Goal: Task Accomplishment & Management: Complete application form

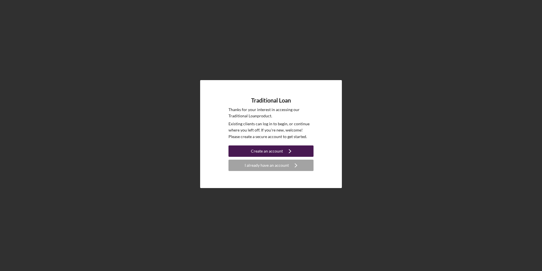
click at [266, 149] on div "Create an account" at bounding box center [267, 150] width 32 height 11
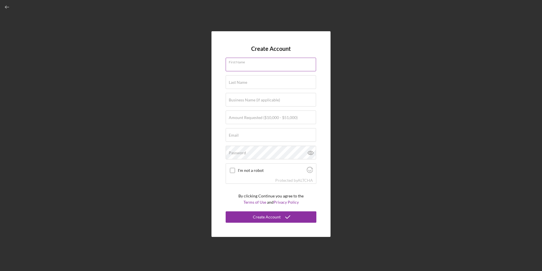
click at [253, 62] on div "First Name" at bounding box center [271, 65] width 91 height 14
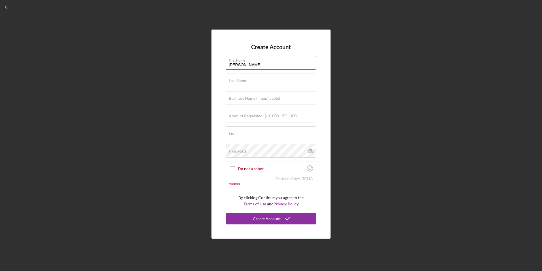
type input "[PERSON_NAME]"
type input "Count The [PERSON_NAME]"
click at [241, 116] on label "Amount Requested ($10,000 - $51,000)" at bounding box center [263, 115] width 69 height 5
click at [241, 116] on input "Amount Requested ($10,000 - $51,000)" at bounding box center [271, 116] width 90 height 14
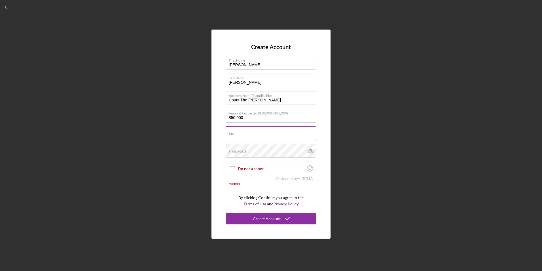
type input "$50,000"
click at [256, 133] on div "Email Required" at bounding box center [271, 133] width 91 height 14
type input "[PERSON_NAME][EMAIL_ADDRESS][DOMAIN_NAME]"
click at [233, 169] on input "I'm not a robot" at bounding box center [232, 168] width 5 height 5
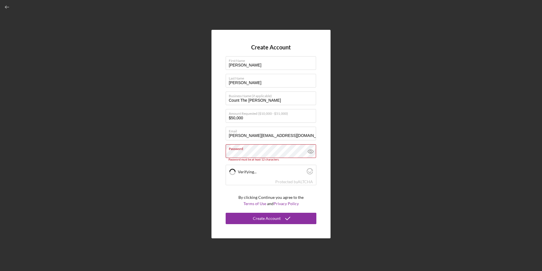
checkbox input "true"
click at [248, 150] on label "Password" at bounding box center [272, 147] width 87 height 6
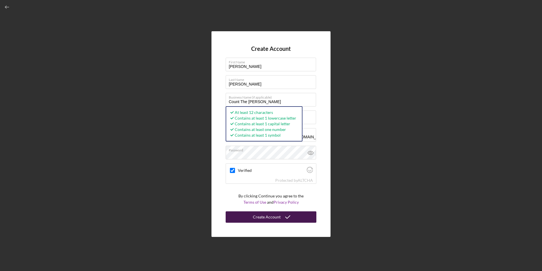
click at [280, 214] on div "Create Account" at bounding box center [267, 216] width 28 height 11
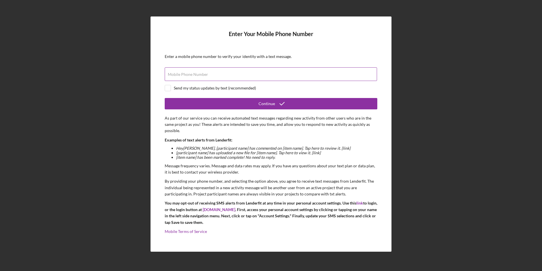
click at [219, 75] on input "Mobile Phone Number" at bounding box center [271, 74] width 212 height 14
type input "[PHONE_NUMBER]"
click at [167, 88] on input "checkbox" at bounding box center [168, 88] width 6 height 6
checkbox input "true"
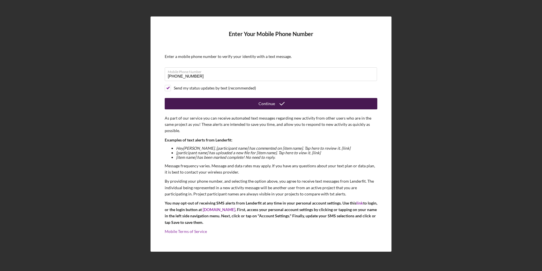
click at [260, 104] on div "Continue" at bounding box center [267, 103] width 16 height 11
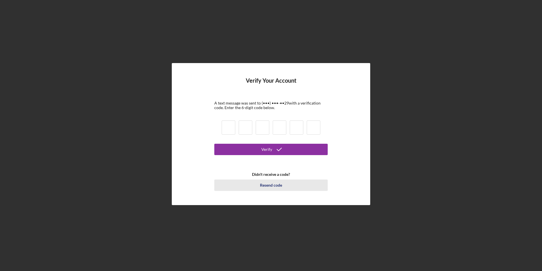
click at [270, 183] on div "Resend code" at bounding box center [271, 184] width 22 height 11
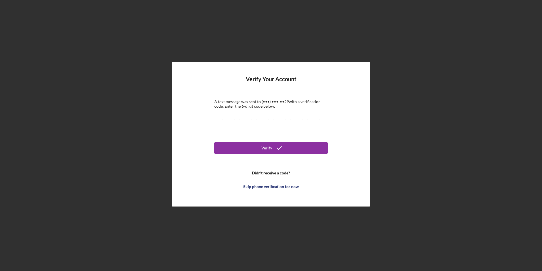
click at [228, 126] on input at bounding box center [229, 126] width 14 height 14
type input "0"
type input "9"
type input "5"
type input "8"
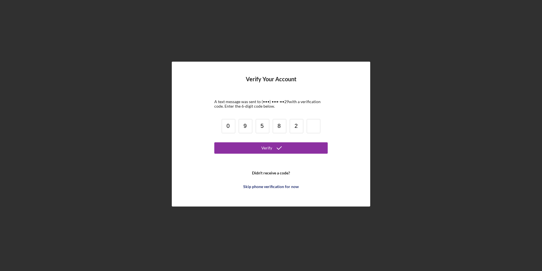
type input "2"
type input "8"
click at [259, 148] on button "Verify" at bounding box center [270, 147] width 113 height 11
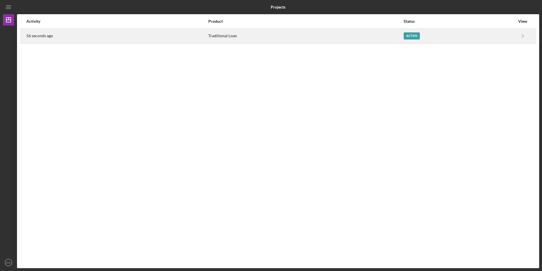
click at [409, 36] on div "Active" at bounding box center [412, 35] width 16 height 7
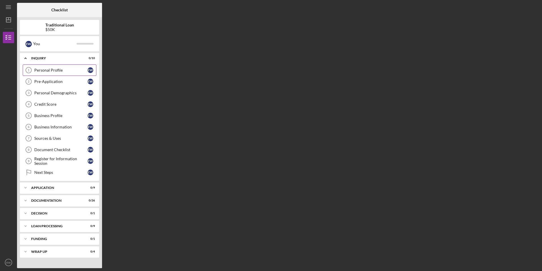
click at [59, 69] on div "Personal Profile" at bounding box center [60, 70] width 53 height 5
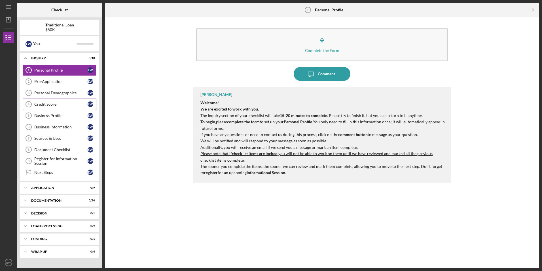
click at [63, 103] on div "Credit Score" at bounding box center [60, 104] width 53 height 5
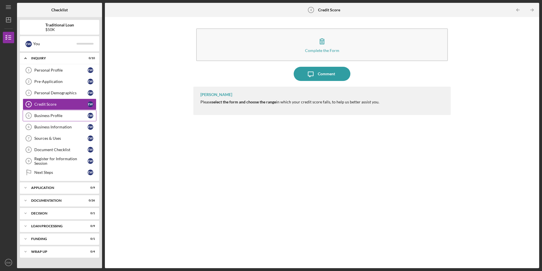
click at [61, 113] on div "Business Profile" at bounding box center [60, 115] width 53 height 5
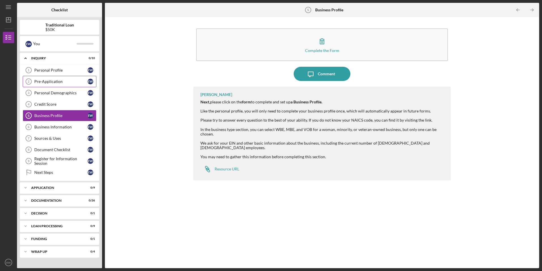
click at [63, 82] on div "Pre-Application" at bounding box center [60, 81] width 53 height 5
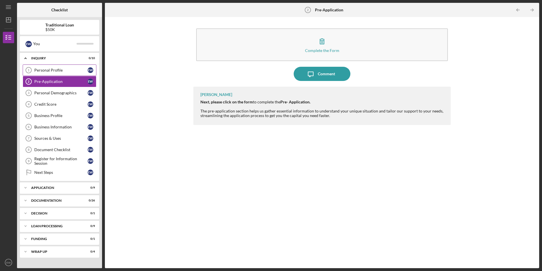
click at [63, 72] on div "Personal Profile" at bounding box center [60, 70] width 53 height 5
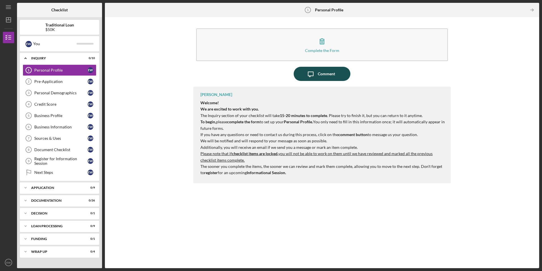
click at [333, 78] on div "Comment" at bounding box center [326, 74] width 17 height 14
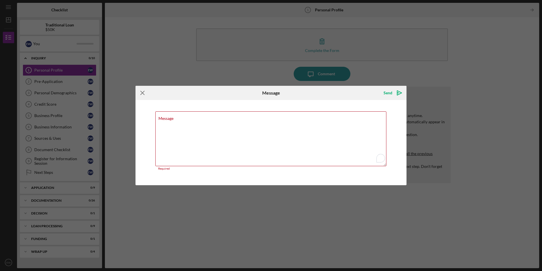
click at [144, 92] on icon "Icon/Menu Close" at bounding box center [143, 93] width 14 height 14
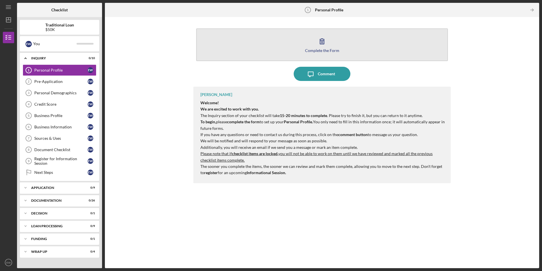
click at [332, 52] on div "Complete the Form" at bounding box center [322, 50] width 34 height 4
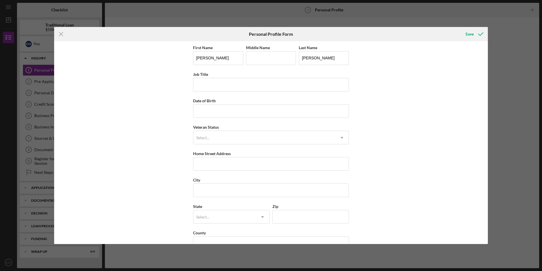
scroll to position [14, 0]
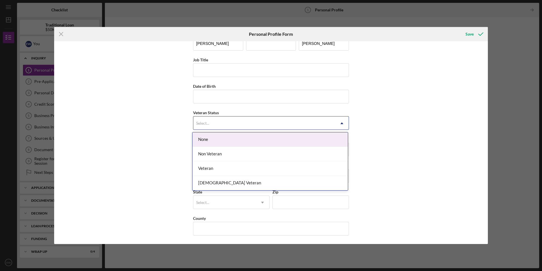
click at [303, 122] on div "Select..." at bounding box center [264, 123] width 142 height 13
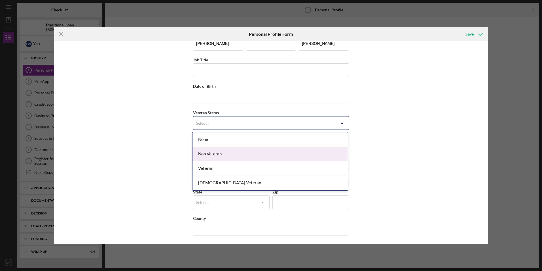
click at [293, 152] on div "Non Veteran" at bounding box center [270, 154] width 155 height 14
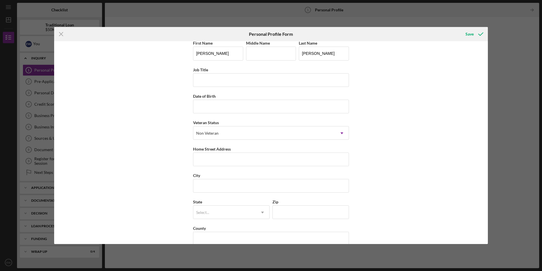
scroll to position [0, 0]
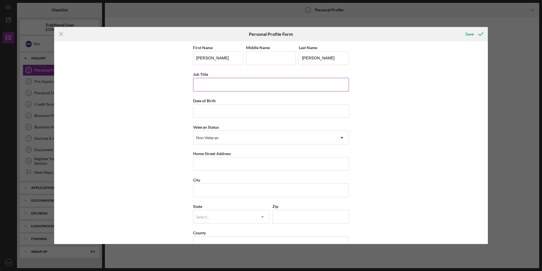
click at [250, 84] on input "Job Title" at bounding box center [271, 85] width 156 height 14
drag, startPoint x: 254, startPoint y: 83, endPoint x: 251, endPoint y: 83, distance: 2.9
click at [251, 83] on input "Principal Accountant & Advisor" at bounding box center [271, 85] width 156 height 14
drag, startPoint x: 262, startPoint y: 81, endPoint x: 188, endPoint y: 86, distance: 74.2
click at [188, 86] on div "First Name [PERSON_NAME] Middle Name Last Name [PERSON_NAME] Job Title Principa…" at bounding box center [271, 142] width 434 height 202
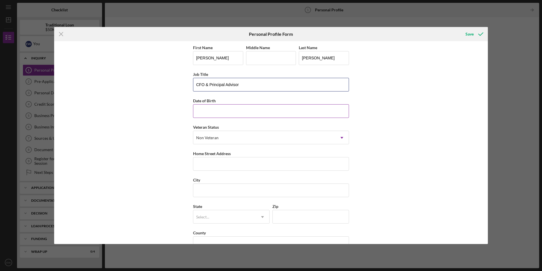
type input "CFO & Principal Advisor"
click at [281, 114] on input "Date of Birth" at bounding box center [271, 111] width 156 height 14
type input "[DATE]"
click at [251, 166] on input "Home Street Address" at bounding box center [271, 164] width 156 height 14
type input "[STREET_ADDRESS]"
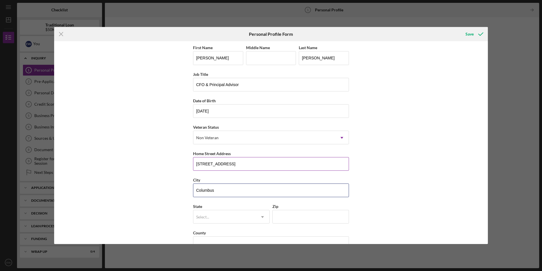
type input "Columbus"
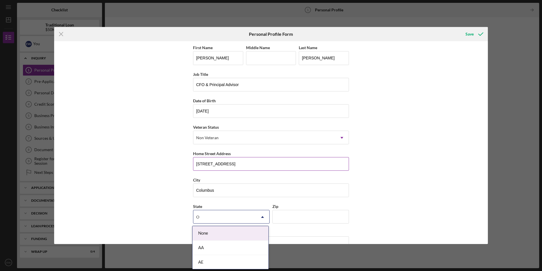
type input "OH"
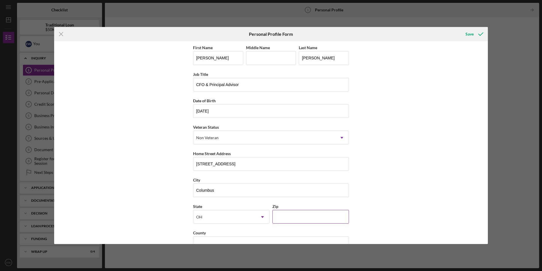
click at [296, 218] on input "Zip" at bounding box center [311, 217] width 77 height 14
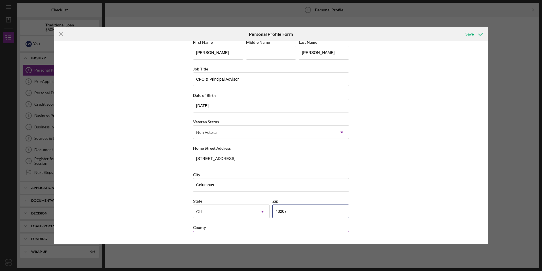
scroll to position [14, 0]
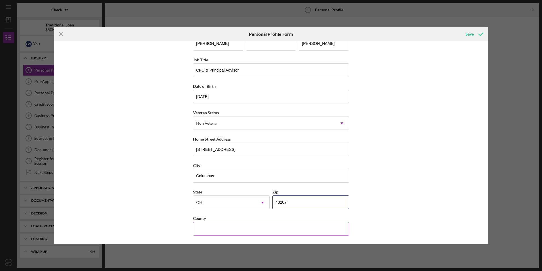
type input "43207"
click at [291, 229] on input "County" at bounding box center [271, 228] width 156 height 14
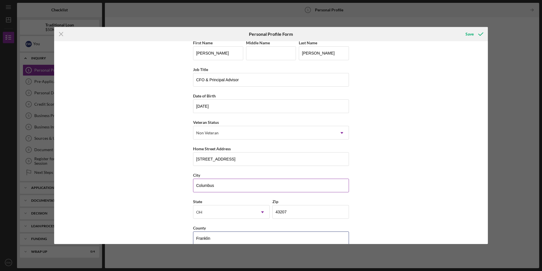
scroll to position [0, 0]
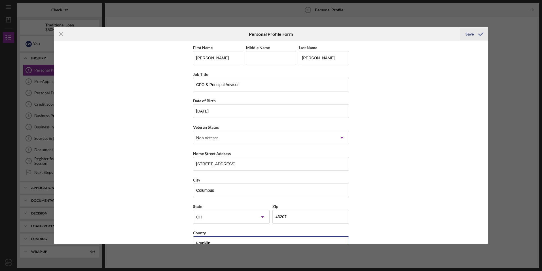
type input "Franklin"
click at [468, 33] on div "Save" at bounding box center [470, 33] width 8 height 11
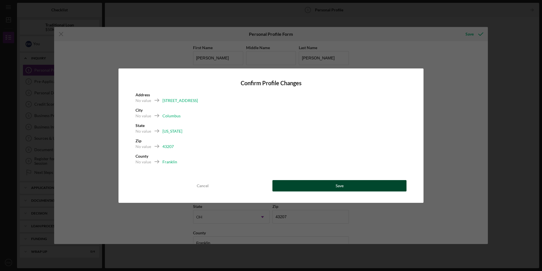
click at [330, 185] on button "Save" at bounding box center [340, 185] width 134 height 11
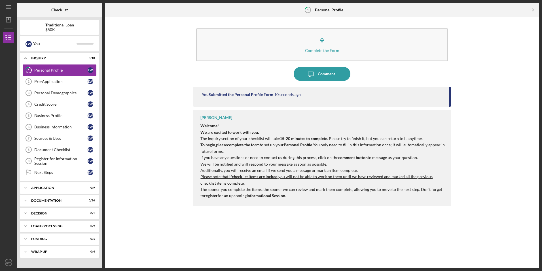
click at [57, 69] on div "Personal Profile" at bounding box center [60, 70] width 53 height 5
click at [328, 10] on b "Personal Profile" at bounding box center [329, 10] width 28 height 5
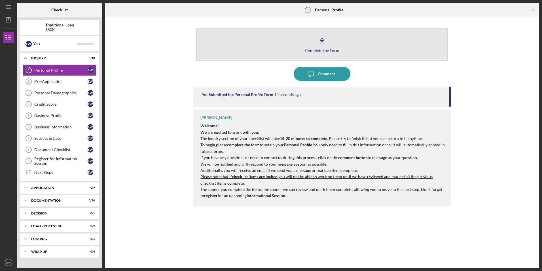
click at [319, 46] on icon "button" at bounding box center [322, 41] width 14 height 14
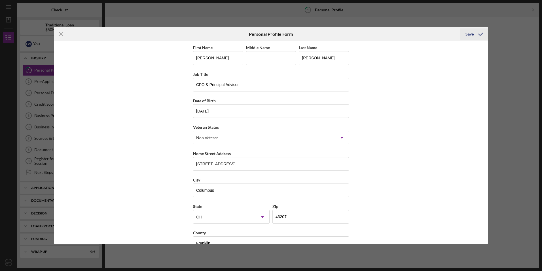
click at [472, 32] on div "Save" at bounding box center [470, 33] width 8 height 11
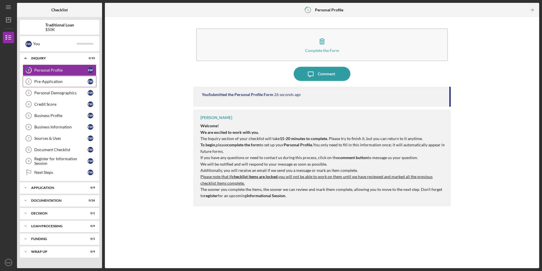
click at [56, 80] on div "Pre-Application" at bounding box center [60, 81] width 53 height 5
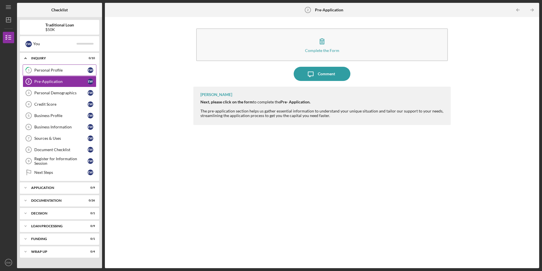
click at [56, 71] on div "Personal Profile" at bounding box center [60, 70] width 53 height 5
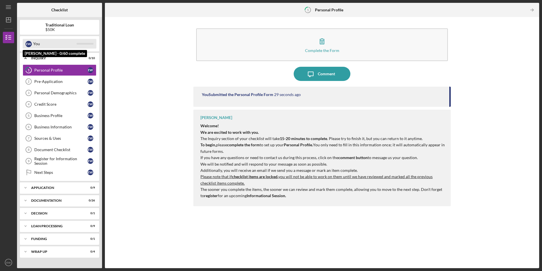
click at [82, 45] on div "E W You" at bounding box center [60, 44] width 74 height 10
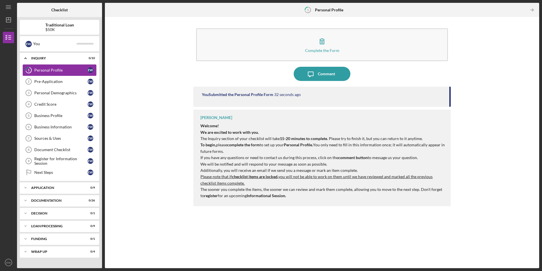
click at [56, 69] on div "Personal Profile" at bounding box center [60, 70] width 53 height 5
click at [84, 69] on div "Personal Profile" at bounding box center [60, 70] width 53 height 5
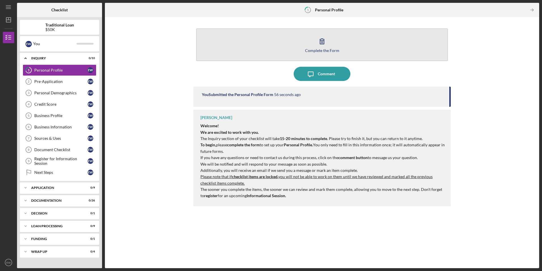
click at [313, 48] on div "Complete the Form" at bounding box center [322, 50] width 34 height 4
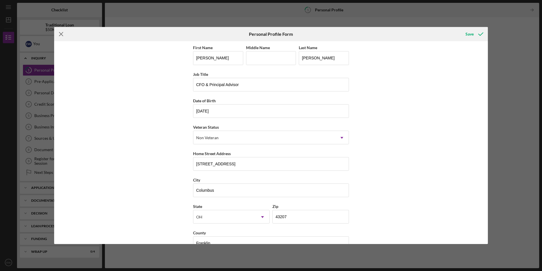
click at [62, 32] on icon "Icon/Menu Close" at bounding box center [61, 34] width 14 height 14
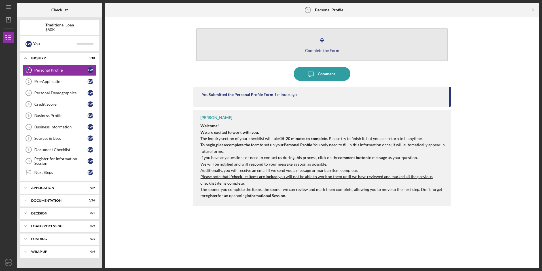
click at [275, 41] on button "Complete the Form Form" at bounding box center [322, 44] width 252 height 33
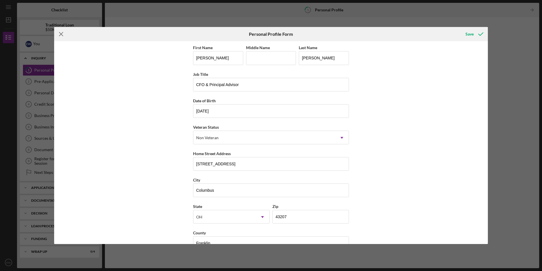
click at [62, 35] on line at bounding box center [61, 34] width 4 height 4
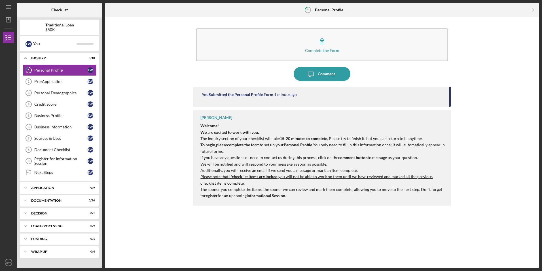
click at [316, 9] on b "Personal Profile" at bounding box center [329, 10] width 28 height 5
drag, startPoint x: 300, startPoint y: 9, endPoint x: 307, endPoint y: 9, distance: 7.7
click at [301, 9] on div "1 Personal Profile" at bounding box center [322, 10] width 145 height 14
drag, startPoint x: 309, startPoint y: 9, endPoint x: 333, endPoint y: 10, distance: 24.4
click at [309, 9] on icon "1" at bounding box center [308, 10] width 14 height 14
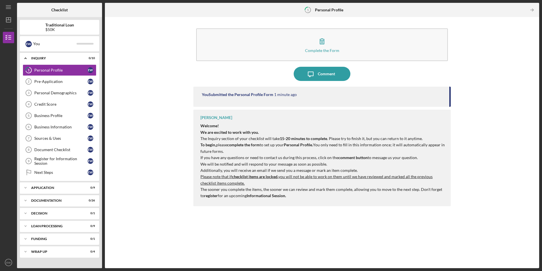
click at [339, 11] on b "Personal Profile" at bounding box center [329, 10] width 28 height 5
click at [54, 68] on div "Personal Profile" at bounding box center [60, 70] width 53 height 5
click at [317, 73] on icon "Icon/Message" at bounding box center [311, 74] width 14 height 14
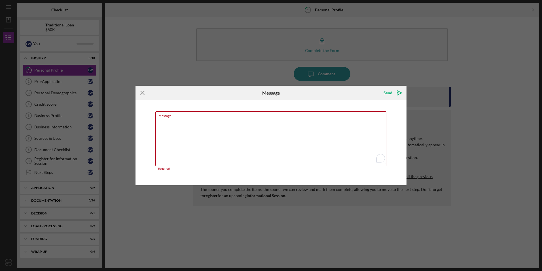
click at [141, 91] on icon "Icon/Menu Close" at bounding box center [143, 93] width 14 height 14
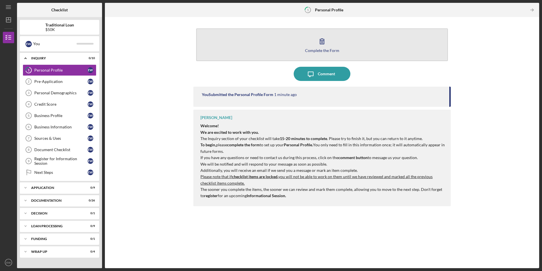
click at [329, 43] on button "Complete the Form Form" at bounding box center [322, 44] width 252 height 33
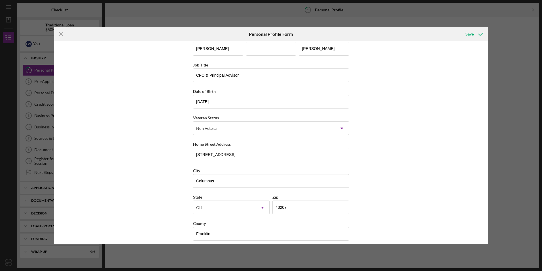
scroll to position [14, 0]
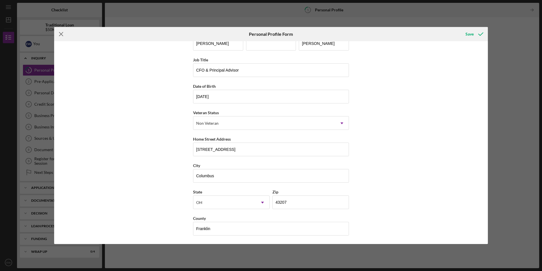
click at [62, 33] on line at bounding box center [61, 34] width 4 height 4
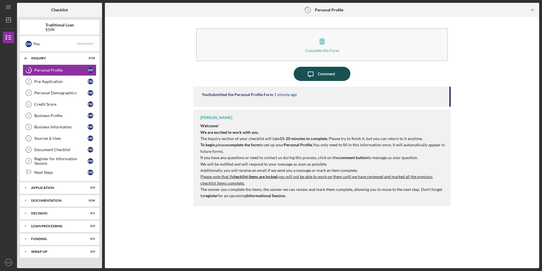
click at [329, 72] on div "Comment" at bounding box center [326, 74] width 17 height 14
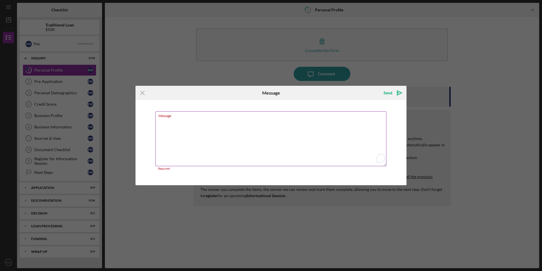
click at [257, 119] on textarea "Message" at bounding box center [270, 138] width 231 height 55
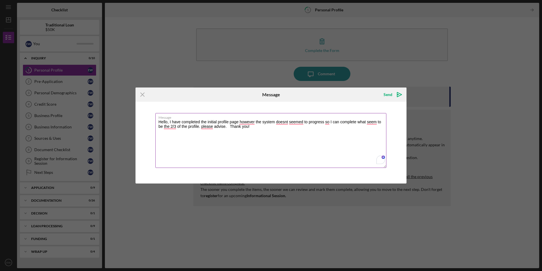
drag, startPoint x: 254, startPoint y: 127, endPoint x: 157, endPoint y: 123, distance: 96.8
click at [157, 123] on textarea "Hello, I have completed the initial profile page however the system doesnt seem…" at bounding box center [270, 140] width 231 height 55
drag, startPoint x: 244, startPoint y: 13, endPoint x: 256, endPoint y: 20, distance: 13.8
click at [244, 13] on div "Icon/Menu Close Message Send Icon/icon-invite-send Message Hello, I have comple…" at bounding box center [271, 135] width 542 height 271
drag, startPoint x: 261, startPoint y: 127, endPoint x: 150, endPoint y: 118, distance: 111.6
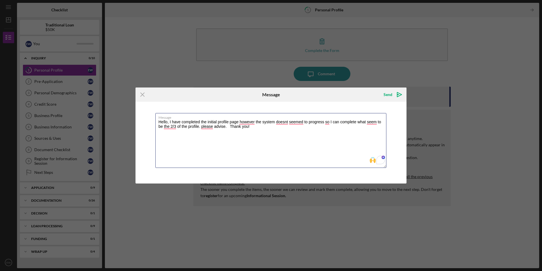
click at [150, 118] on div "Message Hello, I have completed the initial profile page however the system doe…" at bounding box center [271, 143] width 271 height 82
paste textarea "I’ve completed the initial profile page, but the system doesn’t seem to advance…"
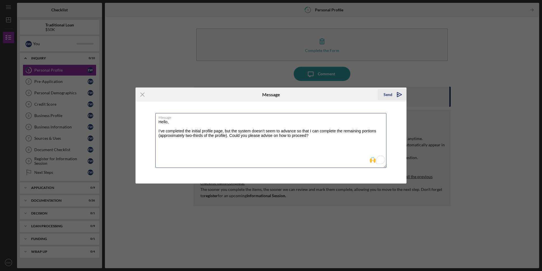
type textarea "Hello, I’ve completed the initial profile page, but the system doesn’t seem to …"
click at [387, 94] on div "Send" at bounding box center [388, 94] width 9 height 11
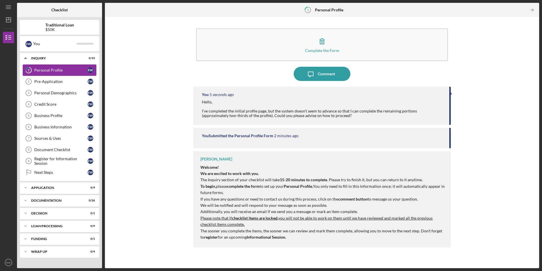
click at [26, 68] on icon "1" at bounding box center [29, 70] width 14 height 14
click at [31, 68] on icon at bounding box center [29, 70] width 6 height 6
click at [51, 68] on div "Personal Profile" at bounding box center [60, 70] width 53 height 5
click at [59, 79] on div "Pre-Application" at bounding box center [60, 81] width 53 height 5
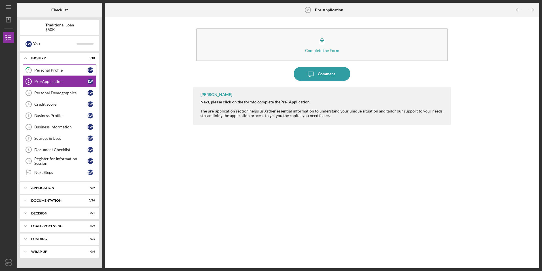
click at [58, 69] on div "Personal Profile" at bounding box center [60, 70] width 53 height 5
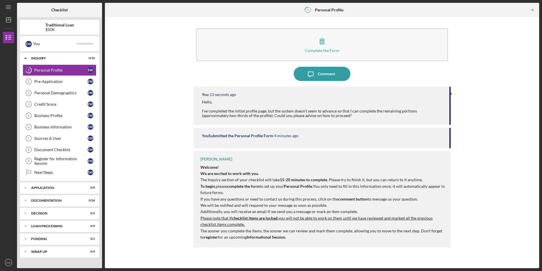
click at [347, 179] on p "The Inquiry section of your checklist will take 15-20 minutes to complete . Ple…" at bounding box center [322, 179] width 244 height 6
click at [236, 160] on div "[PERSON_NAME] Welcome! We are excited to work with you. The Inquiry section of …" at bounding box center [321, 199] width 257 height 96
click at [531, 8] on icon "Icon/Table Pagination Arrow" at bounding box center [532, 10] width 13 height 13
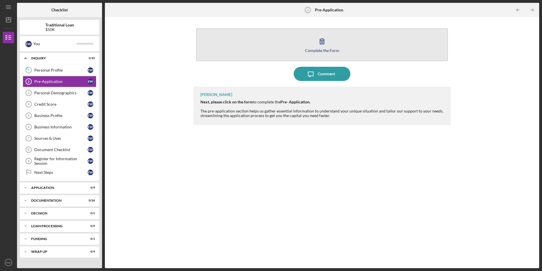
click at [333, 37] on button "Complete the Form Form" at bounding box center [322, 44] width 252 height 33
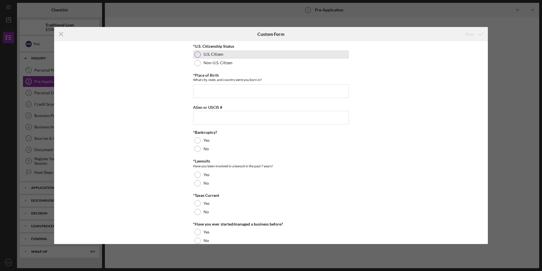
click at [197, 54] on div at bounding box center [198, 54] width 6 height 6
click at [237, 90] on input "*Place of Birth" at bounding box center [271, 91] width 156 height 14
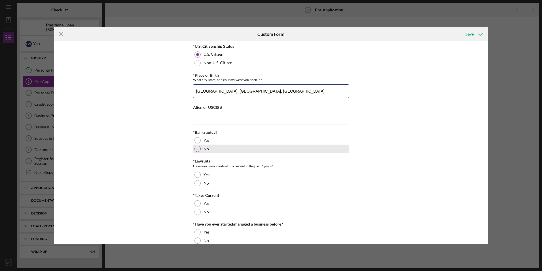
type input "[GEOGRAPHIC_DATA], [GEOGRAPHIC_DATA], [GEOGRAPHIC_DATA]"
click at [198, 147] on div at bounding box center [198, 148] width 6 height 6
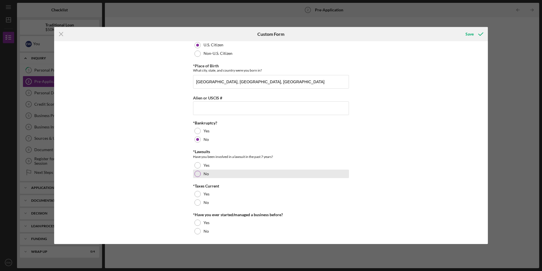
click at [198, 171] on div at bounding box center [198, 173] width 6 height 6
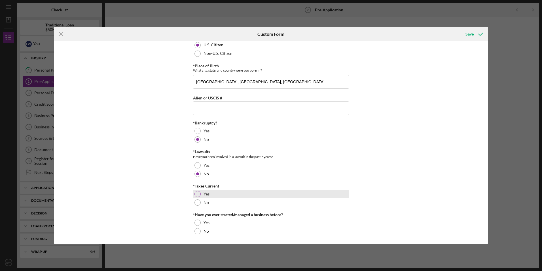
click at [197, 191] on div at bounding box center [198, 194] width 6 height 6
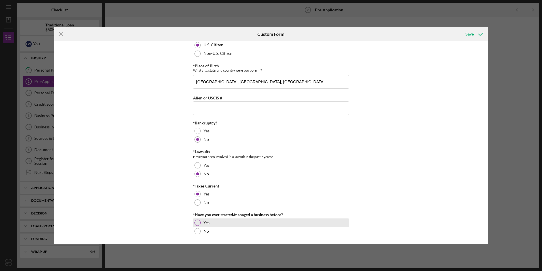
click at [196, 222] on div at bounding box center [198, 222] width 6 height 6
click at [468, 33] on div "Save" at bounding box center [470, 33] width 8 height 11
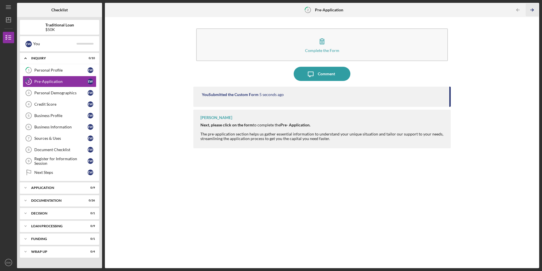
click at [531, 9] on icon "Icon/Table Pagination Arrow" at bounding box center [532, 10] width 13 height 13
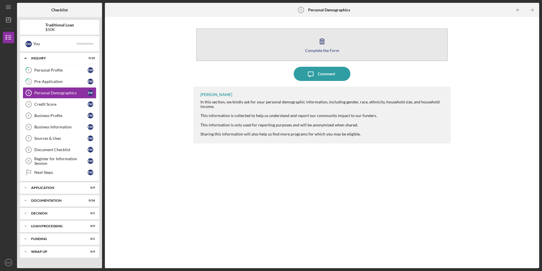
click at [328, 49] on div "Complete the Form" at bounding box center [322, 50] width 34 height 4
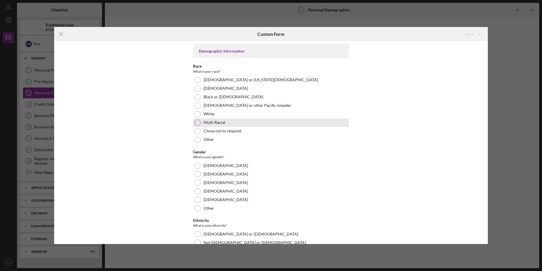
click at [196, 121] on div at bounding box center [198, 122] width 6 height 6
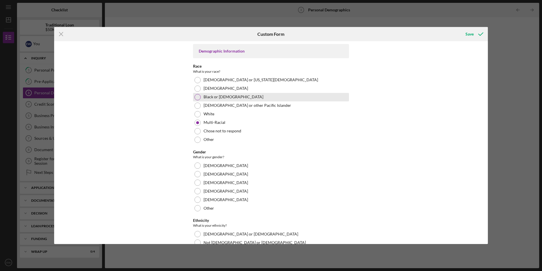
click at [196, 96] on div at bounding box center [198, 97] width 6 height 6
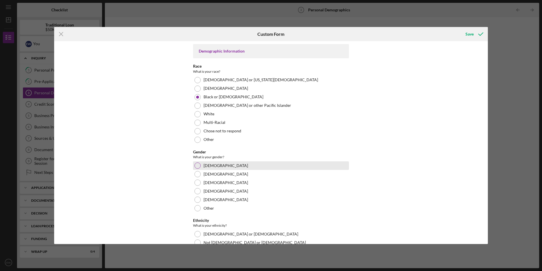
click at [196, 167] on div at bounding box center [198, 165] width 6 height 6
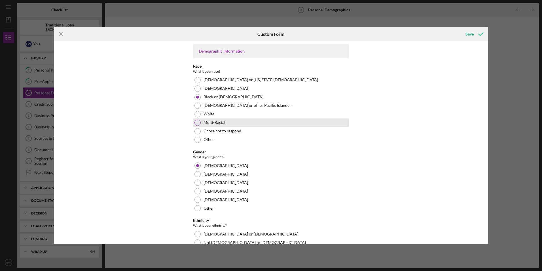
click at [195, 121] on div at bounding box center [198, 122] width 6 height 6
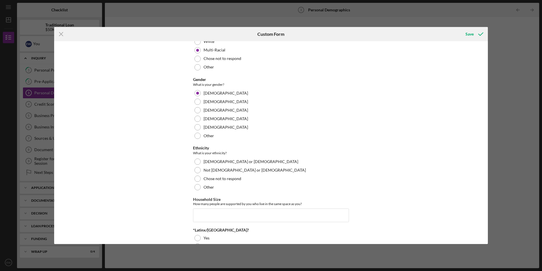
scroll to position [85, 0]
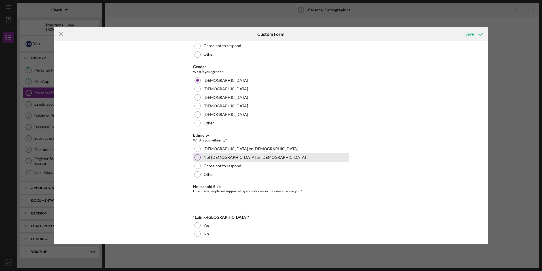
click at [195, 154] on div "Not [DEMOGRAPHIC_DATA] or [DEMOGRAPHIC_DATA]" at bounding box center [271, 157] width 156 height 9
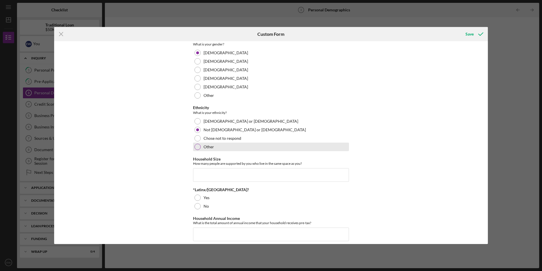
scroll to position [142, 0]
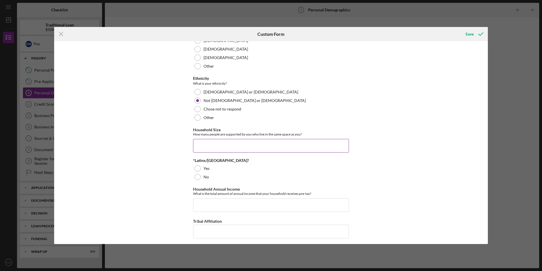
click at [225, 143] on input "Household Size" at bounding box center [271, 146] width 156 height 14
type input "2"
click at [196, 178] on div at bounding box center [198, 177] width 6 height 6
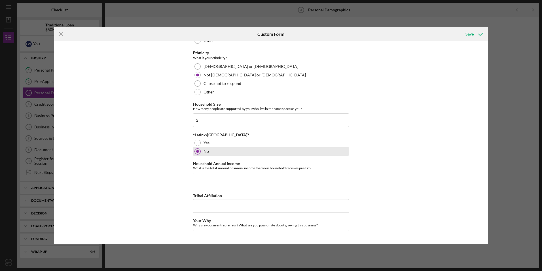
scroll to position [199, 0]
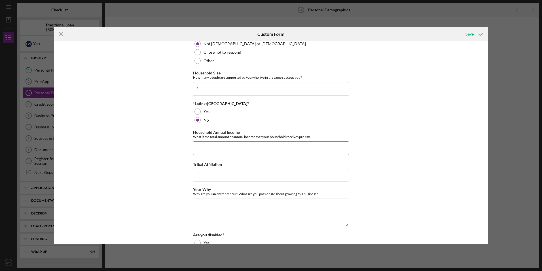
click at [244, 151] on input "Household Annual Income" at bounding box center [271, 148] width 156 height 14
drag, startPoint x: 214, startPoint y: 148, endPoint x: 197, endPoint y: 149, distance: 17.9
click at [197, 149] on input "$90,000" at bounding box center [271, 148] width 156 height 14
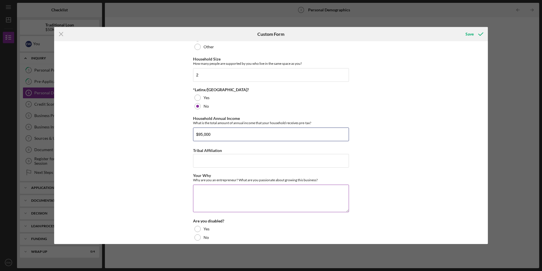
scroll to position [219, 0]
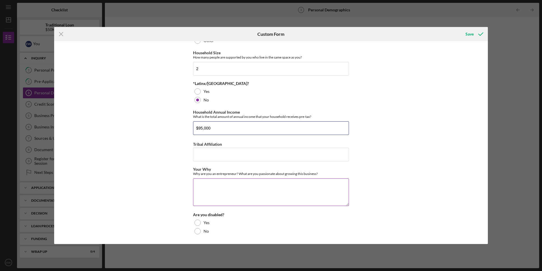
type input "$95,000"
click at [246, 189] on textarea "Your Why" at bounding box center [271, 191] width 156 height 27
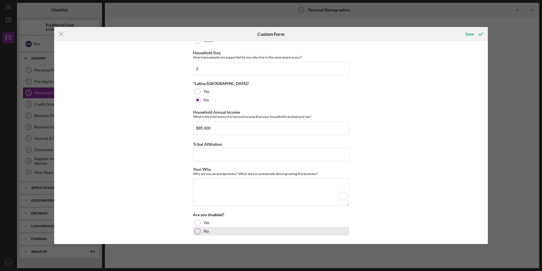
click at [198, 229] on div at bounding box center [198, 231] width 6 height 6
click at [227, 182] on textarea "Your Why" at bounding box center [271, 191] width 156 height 27
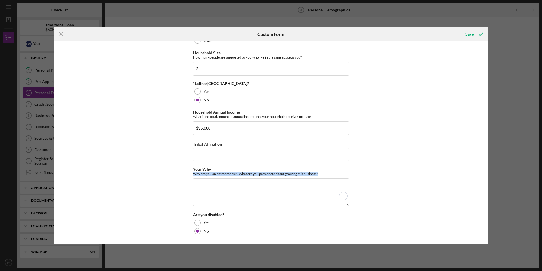
drag, startPoint x: 322, startPoint y: 173, endPoint x: 191, endPoint y: 174, distance: 130.2
click at [191, 174] on div "Demographic Information Race What is your race? [DEMOGRAPHIC_DATA] or [US_STATE…" at bounding box center [271, 142] width 434 height 202
drag, startPoint x: 191, startPoint y: 174, endPoint x: 209, endPoint y: 173, distance: 17.9
copy div "Why are you an entrepreneur? What are you passionate about growing this busines…"
